Goal: Information Seeking & Learning: Check status

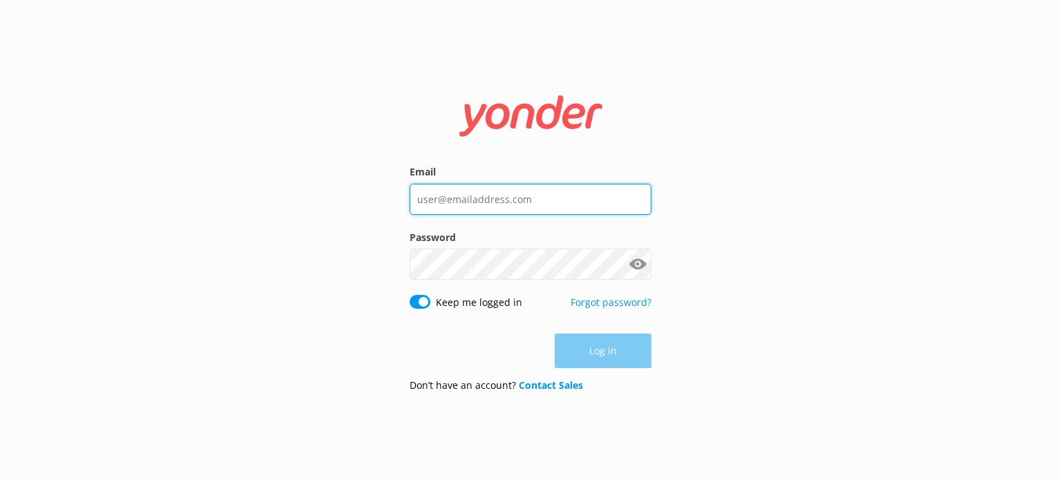
type input "[EMAIL_ADDRESS][DOMAIN_NAME]"
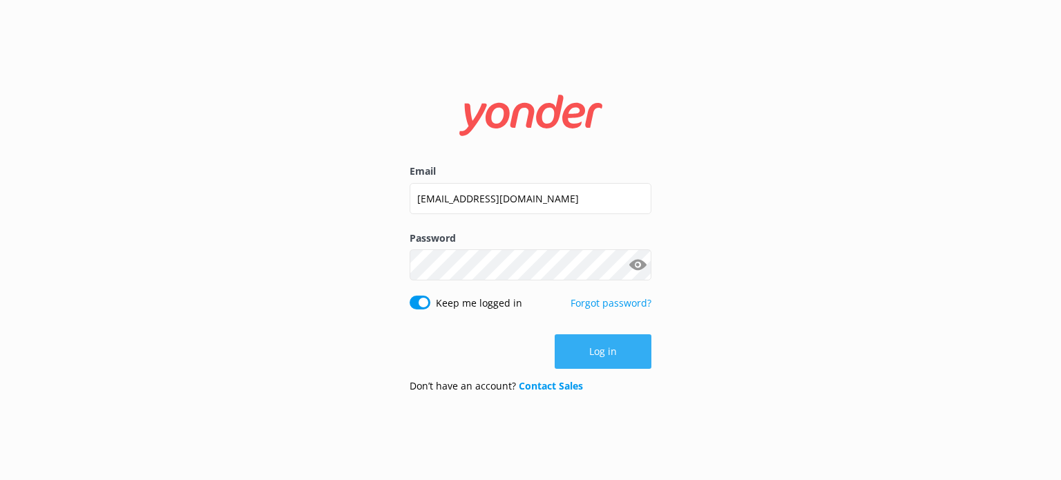
click at [562, 346] on button "Log in" at bounding box center [603, 351] width 97 height 35
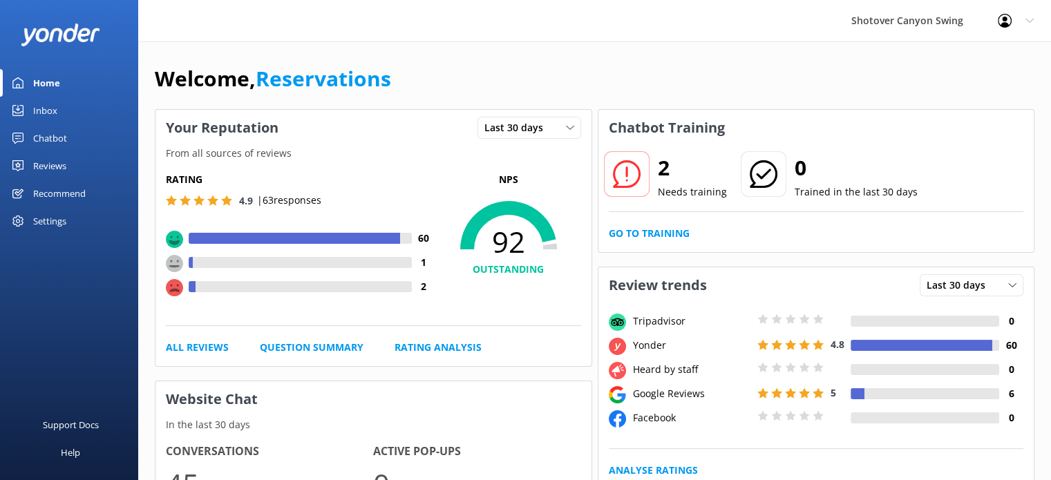
click at [659, 66] on div "Welcome, Reservations" at bounding box center [595, 85] width 880 height 47
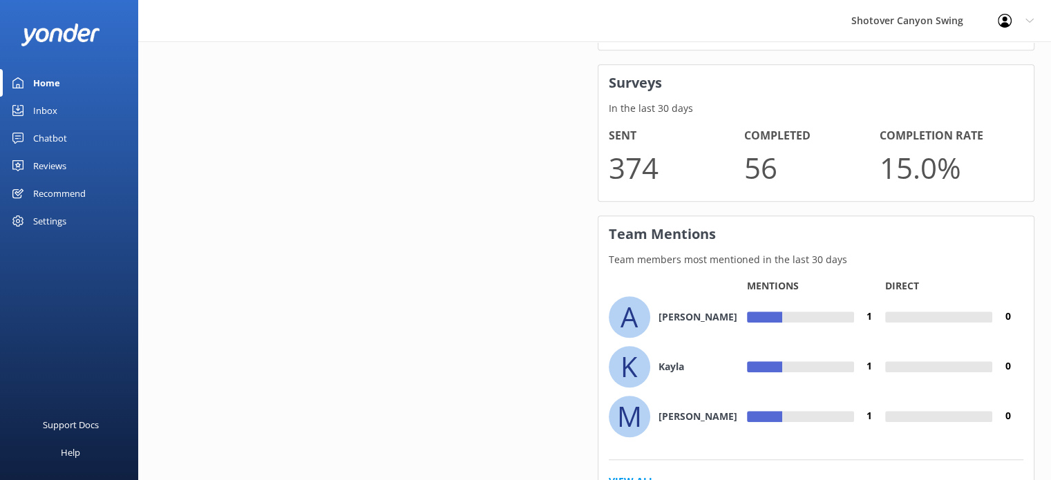
scroll to position [1017, 0]
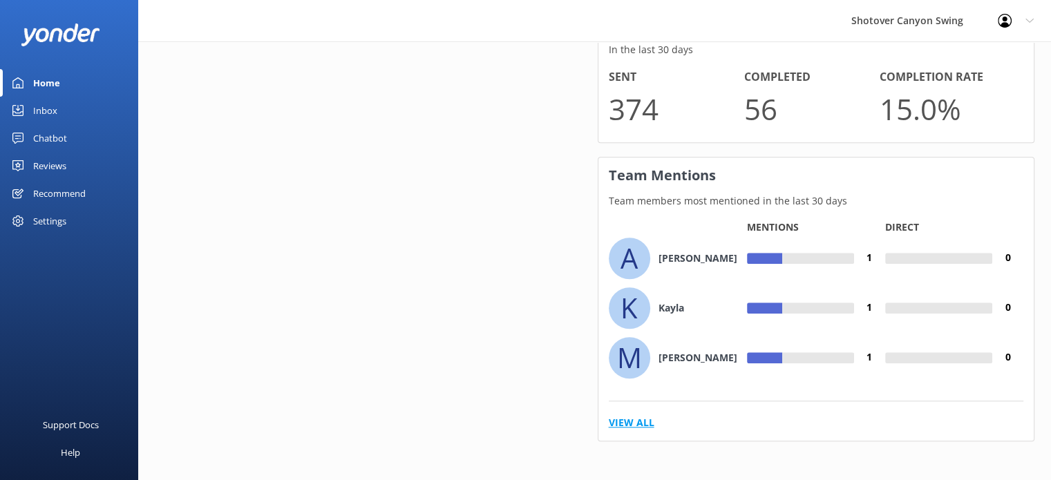
click at [634, 415] on link "View All" at bounding box center [632, 422] width 46 height 15
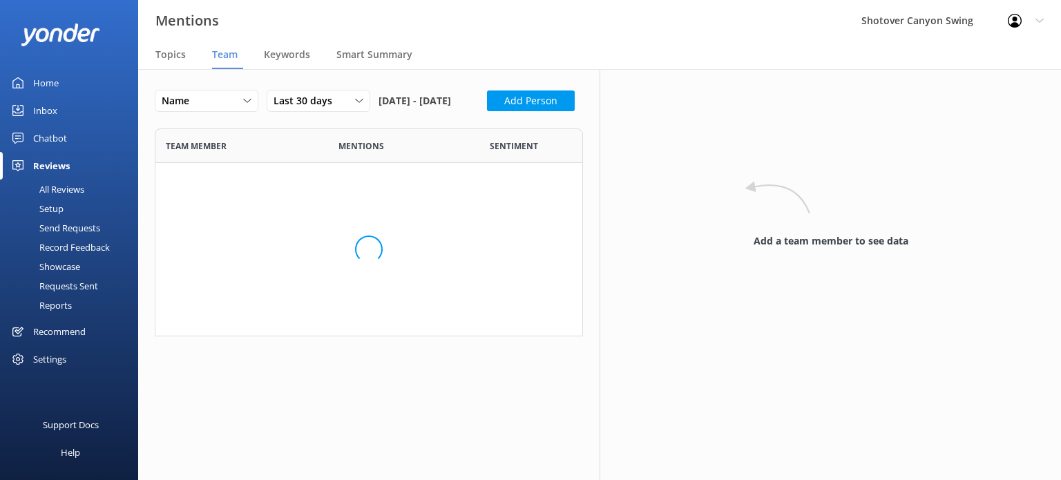
scroll to position [798, 407]
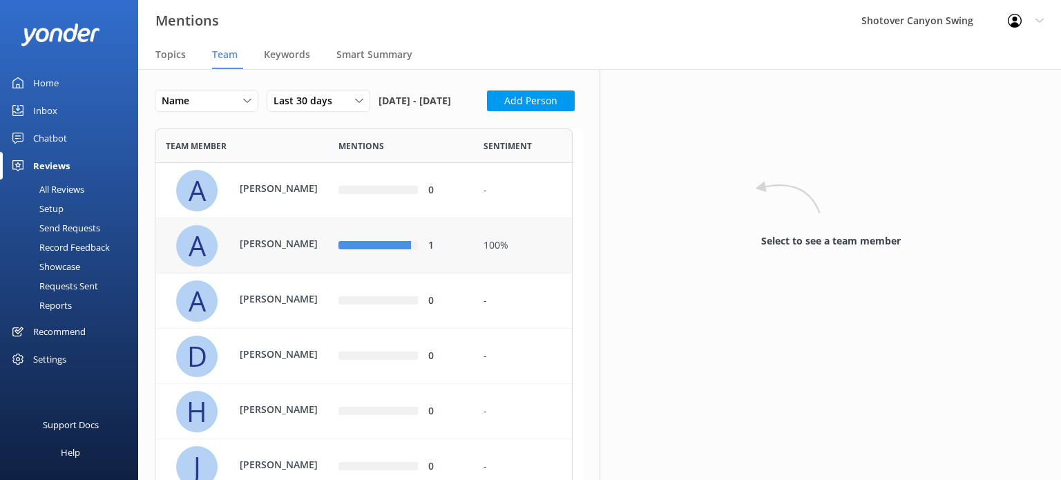
click at [419, 259] on div "1" at bounding box center [400, 245] width 145 height 55
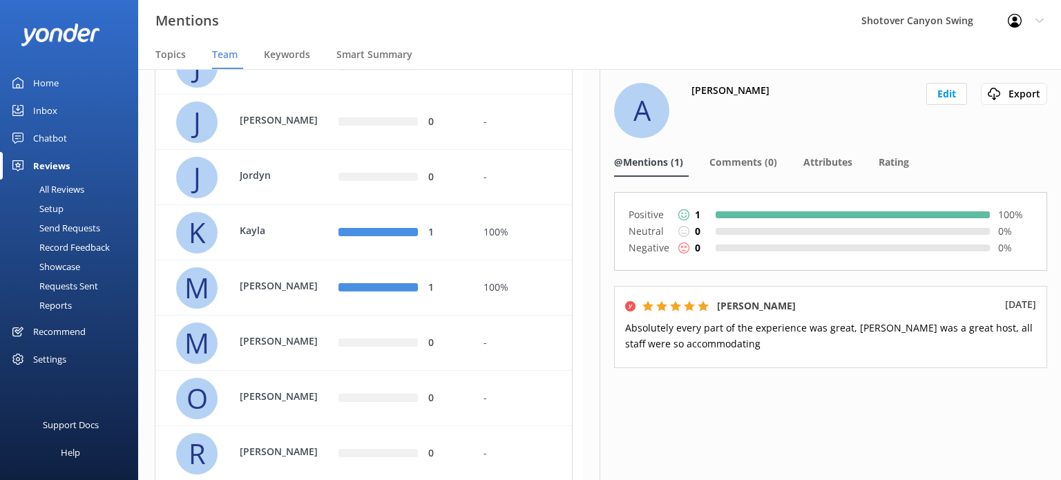
scroll to position [401, 0]
click at [451, 260] on div "1" at bounding box center [400, 232] width 145 height 55
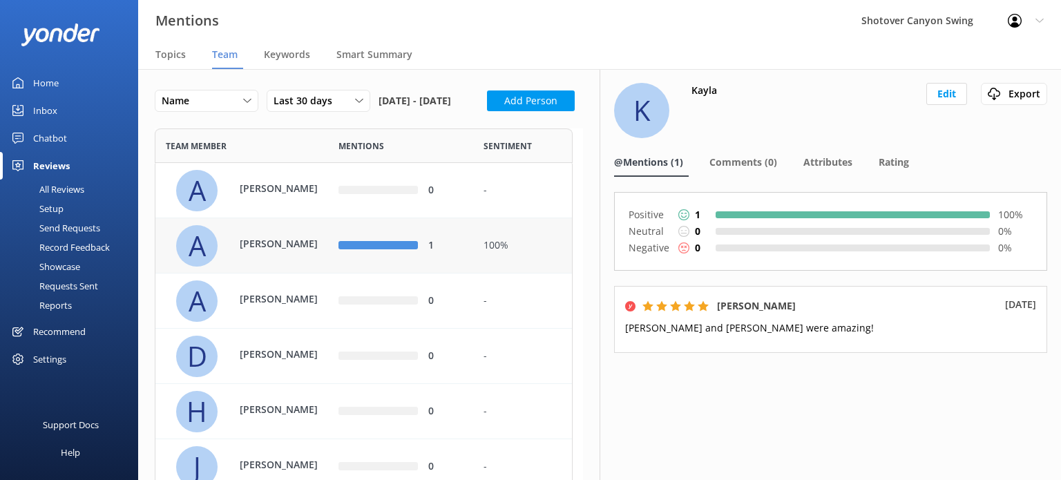
click at [461, 251] on div "1" at bounding box center [400, 245] width 145 height 55
click at [69, 76] on link "Home" at bounding box center [69, 83] width 138 height 28
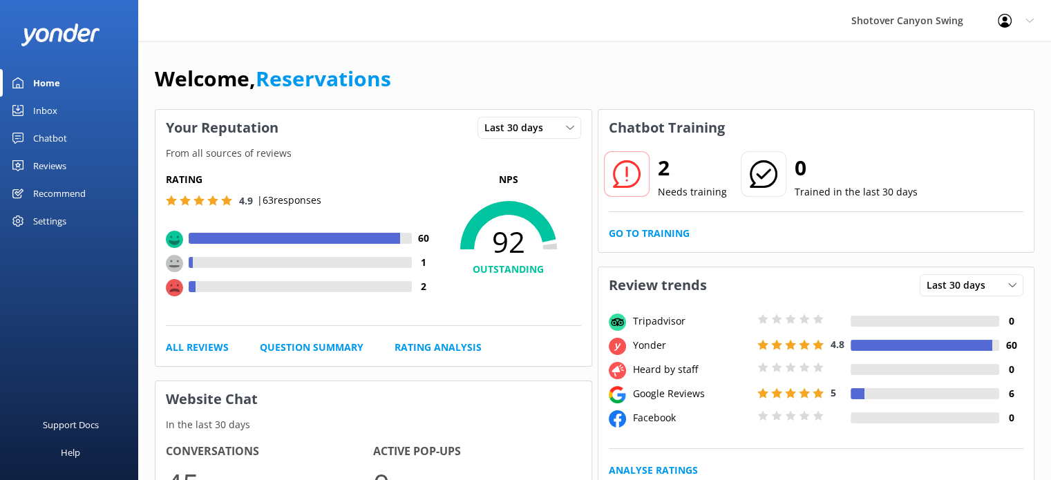
click at [78, 88] on link "Home" at bounding box center [69, 83] width 138 height 28
